Goal: Navigation & Orientation: Find specific page/section

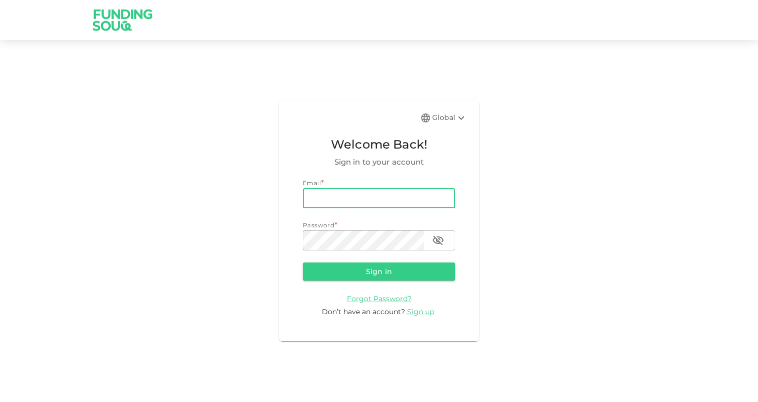
type input "[EMAIL_ADDRESS][DOMAIN_NAME]"
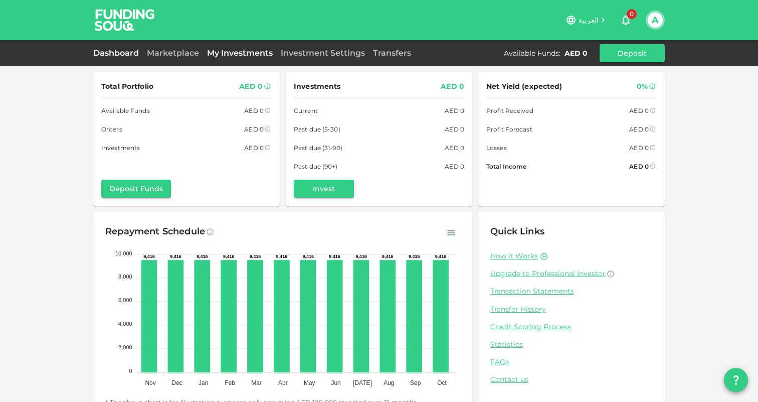
click at [239, 51] on link "My Investments" at bounding box center [240, 53] width 74 height 10
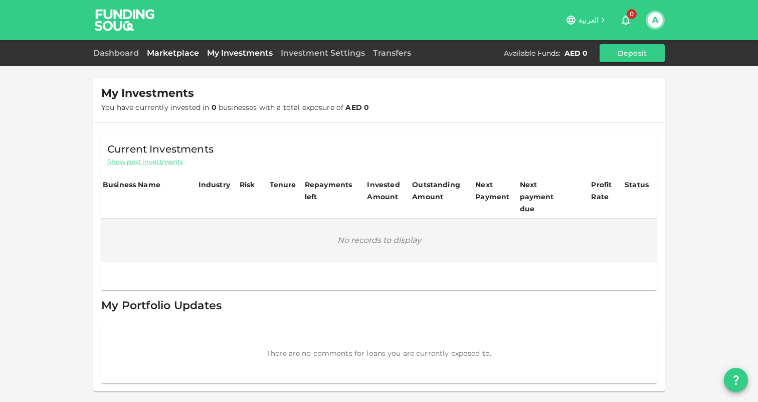
click at [176, 53] on link "Marketplace" at bounding box center [173, 53] width 60 height 10
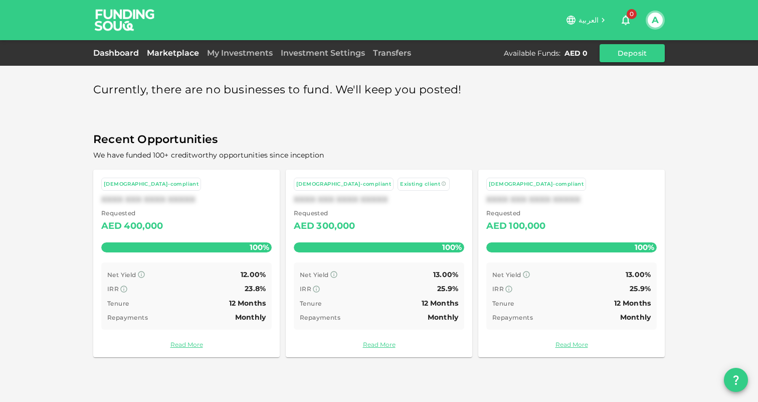
click at [126, 53] on link "Dashboard" at bounding box center [118, 53] width 50 height 10
